Goal: Task Accomplishment & Management: Use online tool/utility

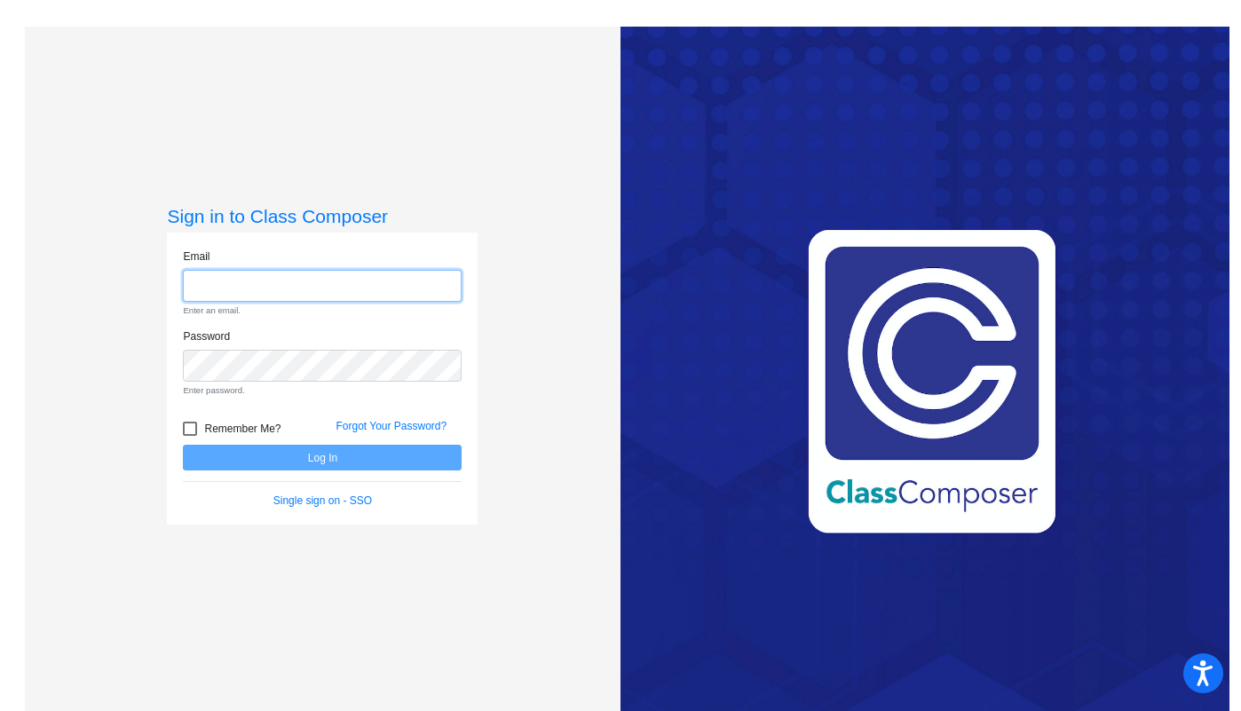
type input "[PERSON_NAME][EMAIL_ADDRESS][PERSON_NAME][DOMAIN_NAME]"
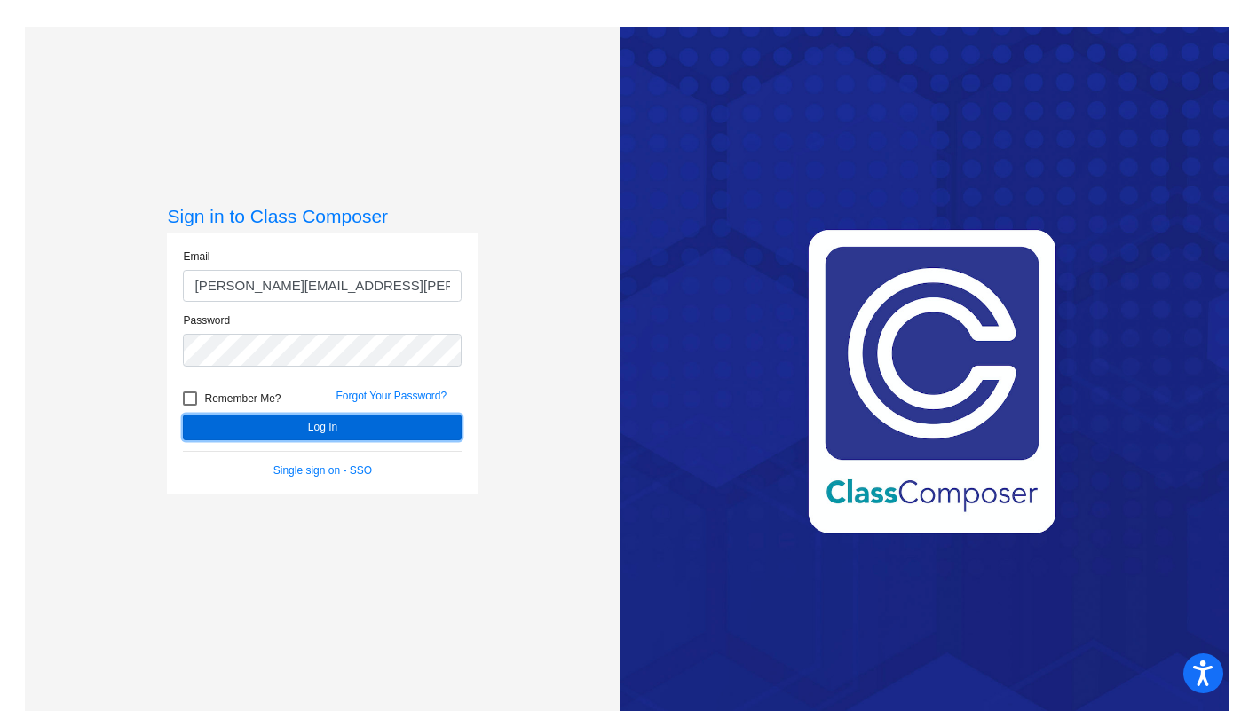
click at [386, 415] on button "Log In" at bounding box center [322, 427] width 279 height 26
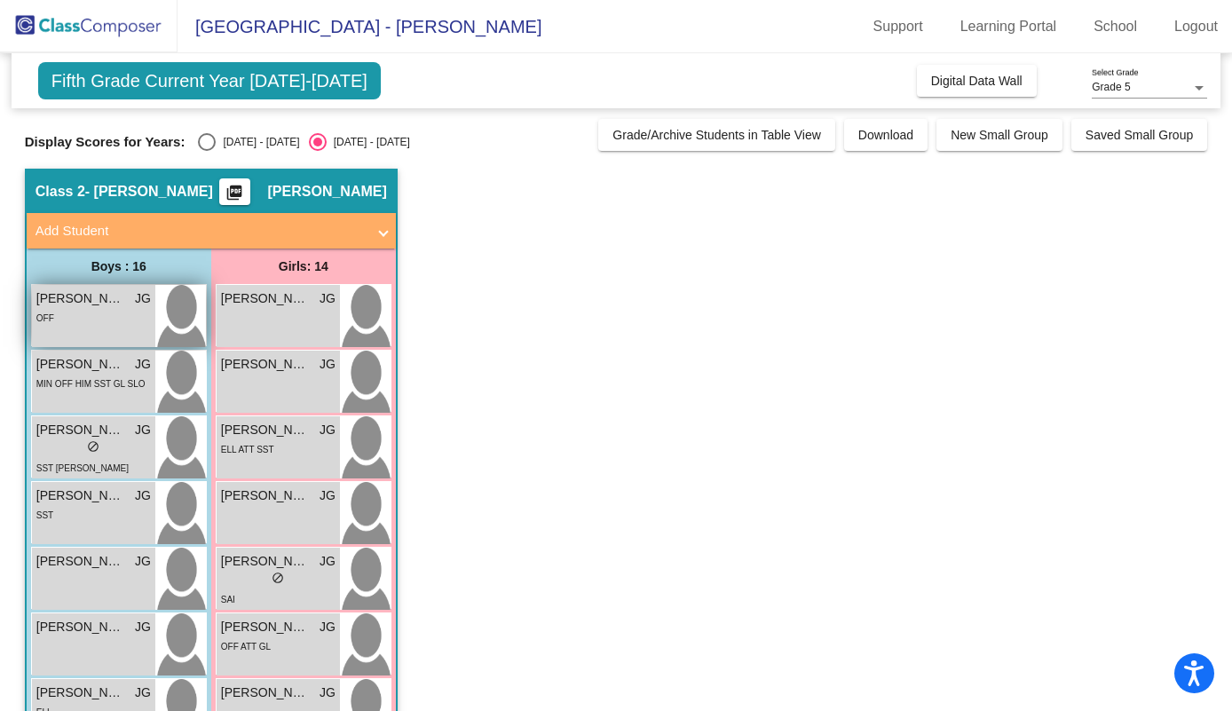
click at [108, 318] on div "OFF" at bounding box center [93, 317] width 114 height 19
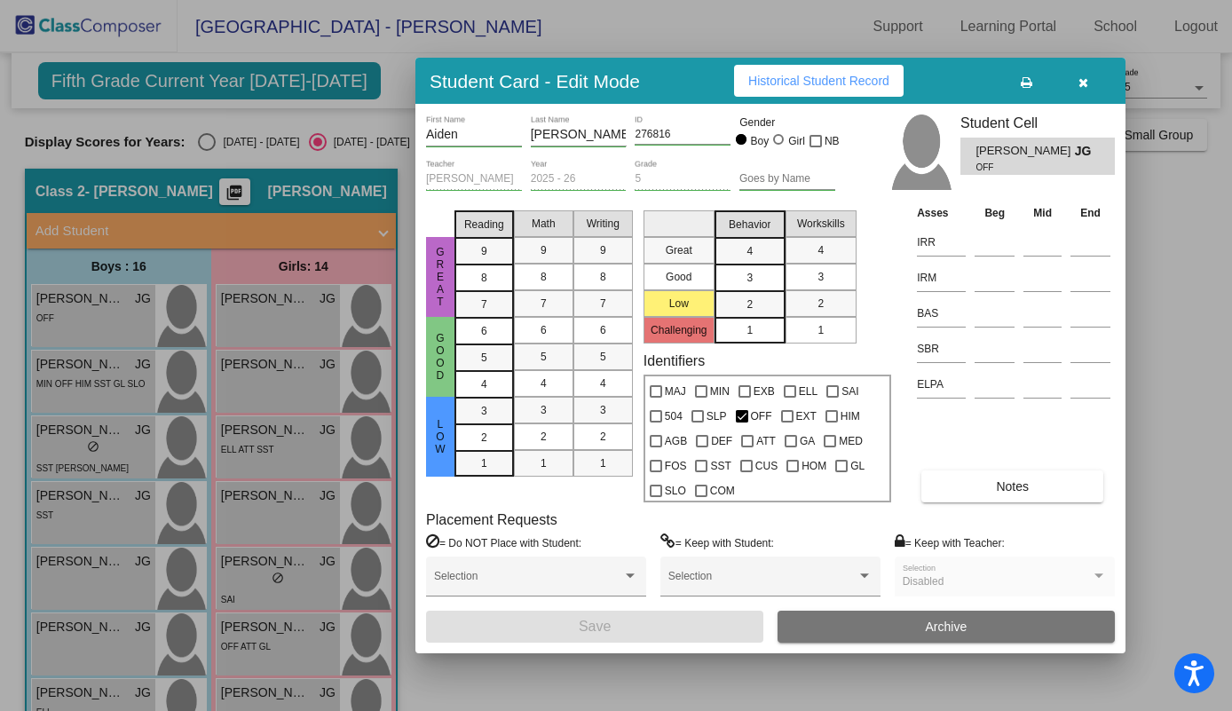
click at [1073, 87] on button "button" at bounding box center [1082, 81] width 57 height 32
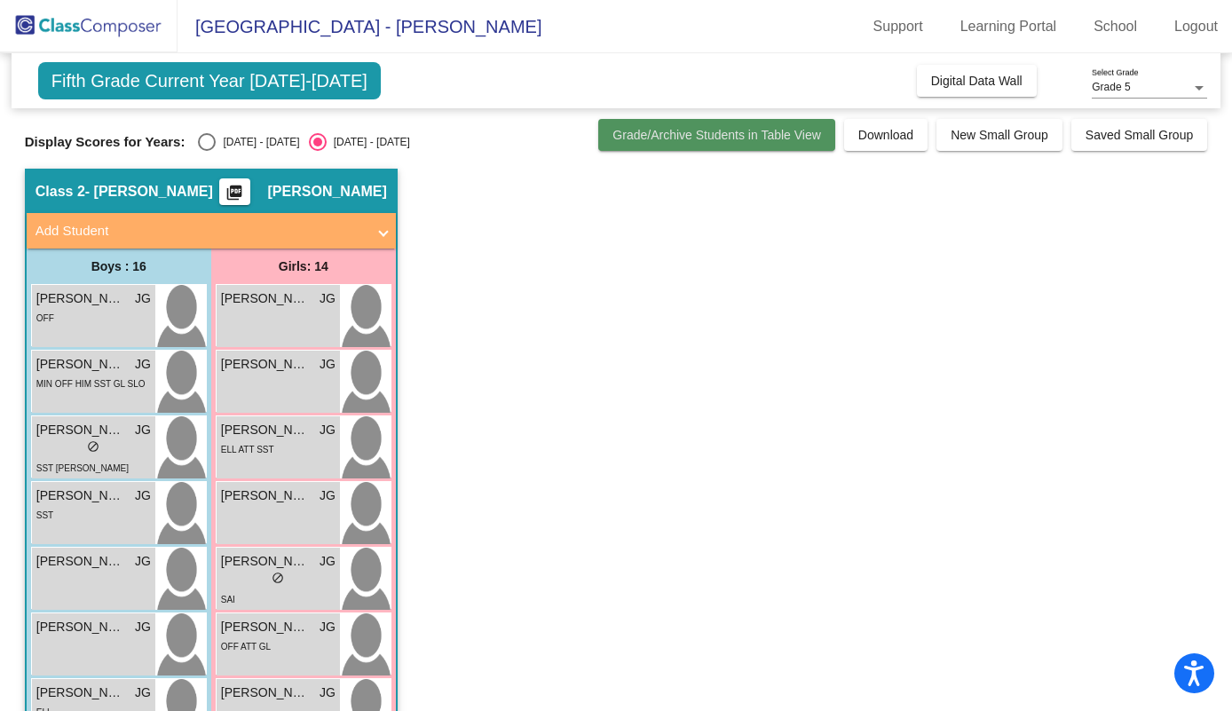
click at [732, 142] on button "Grade/Archive Students in Table View" at bounding box center [716, 135] width 237 height 32
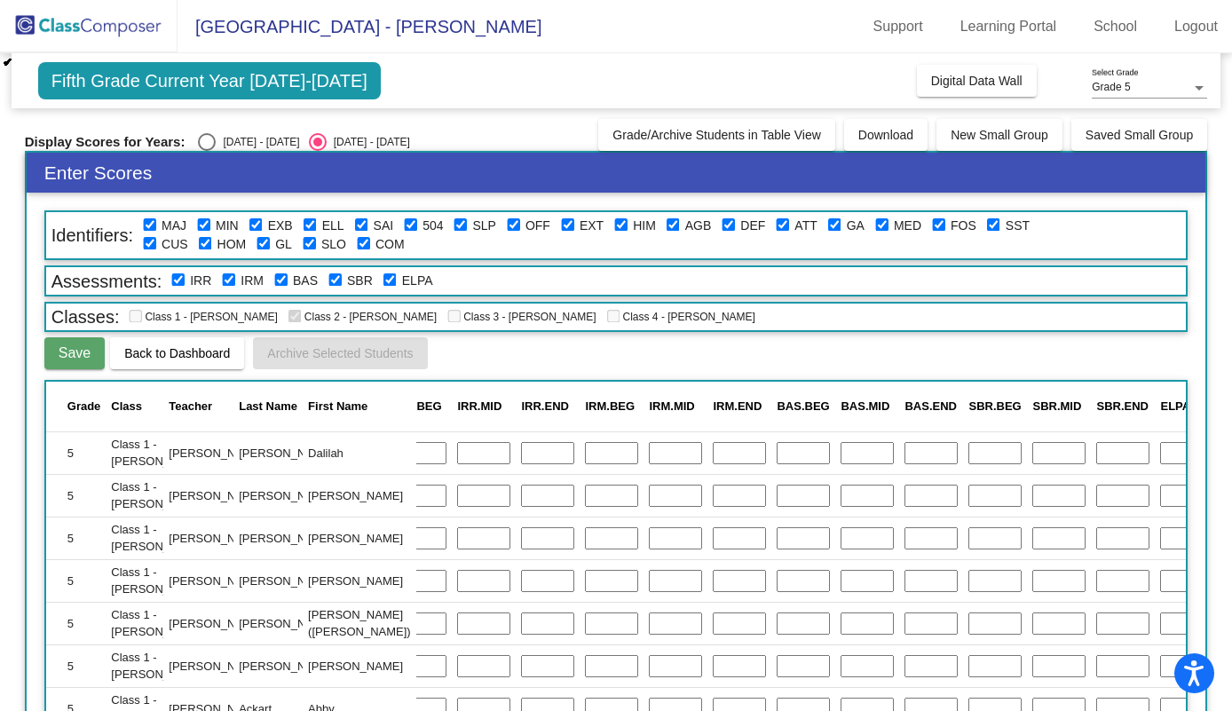
scroll to position [0, 537]
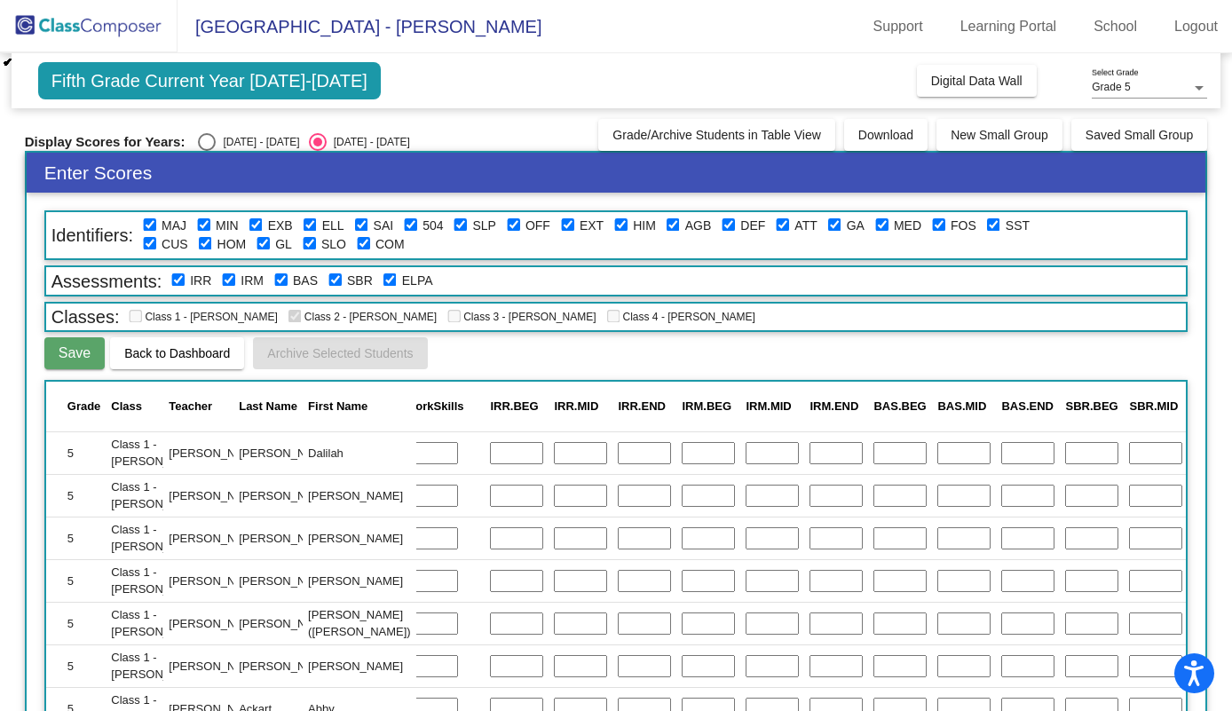
click at [809, 446] on input "text" at bounding box center [835, 453] width 53 height 23
